Goal: Task Accomplishment & Management: Use online tool/utility

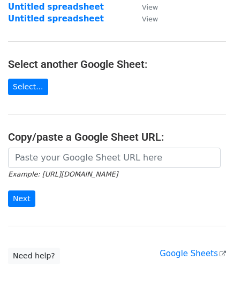
scroll to position [107, 0]
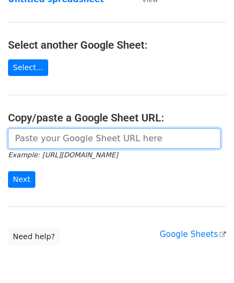
drag, startPoint x: 49, startPoint y: 143, endPoint x: 64, endPoint y: 114, distance: 32.5
click at [49, 143] on input "url" at bounding box center [114, 138] width 212 height 20
paste input "[URL][DOMAIN_NAME]"
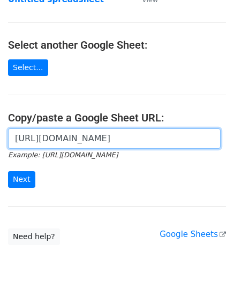
scroll to position [0, 237]
type input "[URL][DOMAIN_NAME]"
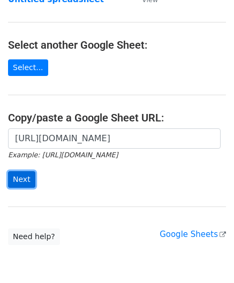
click at [22, 177] on input "Next" at bounding box center [21, 179] width 27 height 17
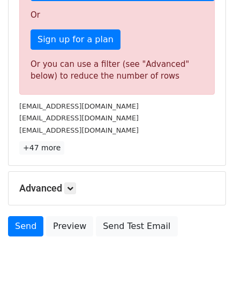
scroll to position [361, 0]
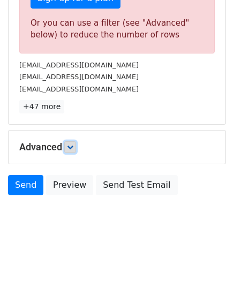
click at [72, 147] on icon at bounding box center [70, 147] width 6 height 6
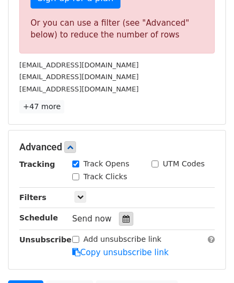
click at [122, 218] on icon at bounding box center [125, 218] width 7 height 7
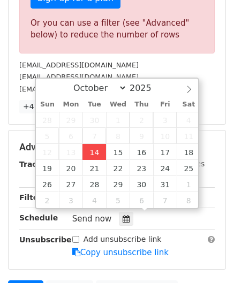
type input "[DATE] 12:00"
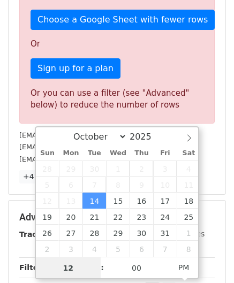
paste input "4"
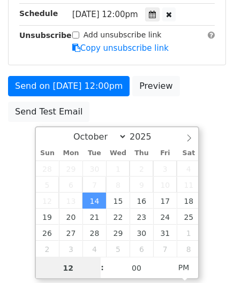
type input "4"
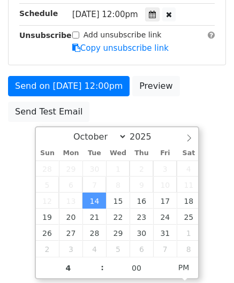
type input "[DATE] 16:00"
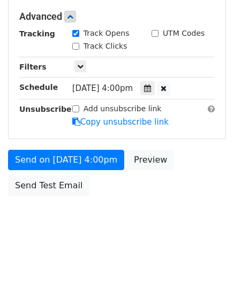
scroll to position [490, 0]
